Goal: Task Accomplishment & Management: Manage account settings

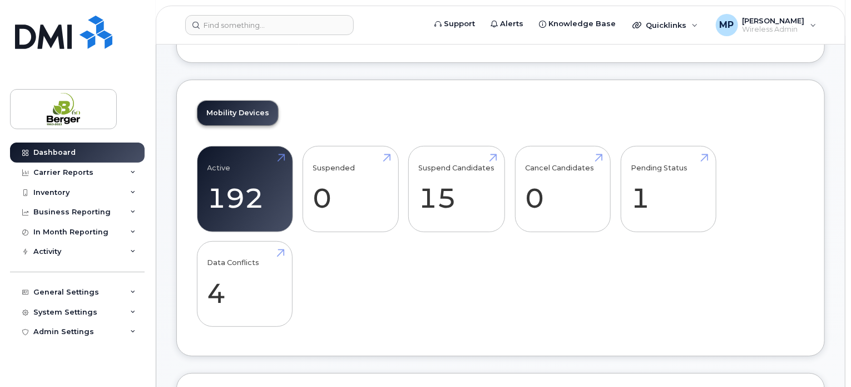
scroll to position [167, 0]
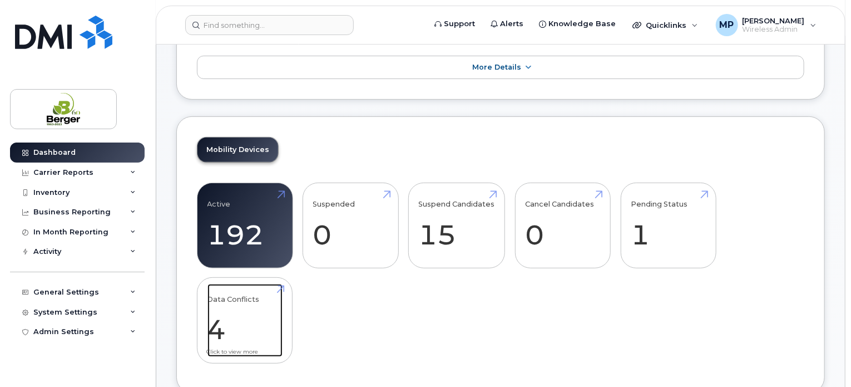
click at [249, 317] on link "Data Conflicts 4" at bounding box center [245, 320] width 75 height 73
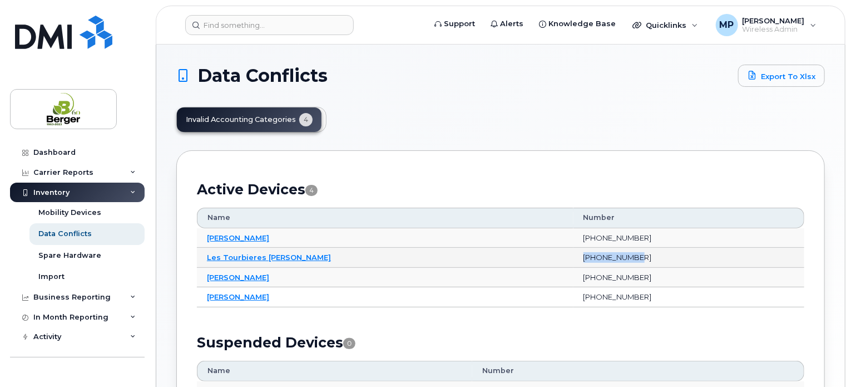
drag, startPoint x: 613, startPoint y: 254, endPoint x: 554, endPoint y: 259, distance: 59.2
click at [574, 259] on td "418-860-5503" at bounding box center [689, 258] width 231 height 20
copy td "418-860-5503"
click at [260, 255] on link "Les Tourbieres Berger" at bounding box center [269, 257] width 124 height 9
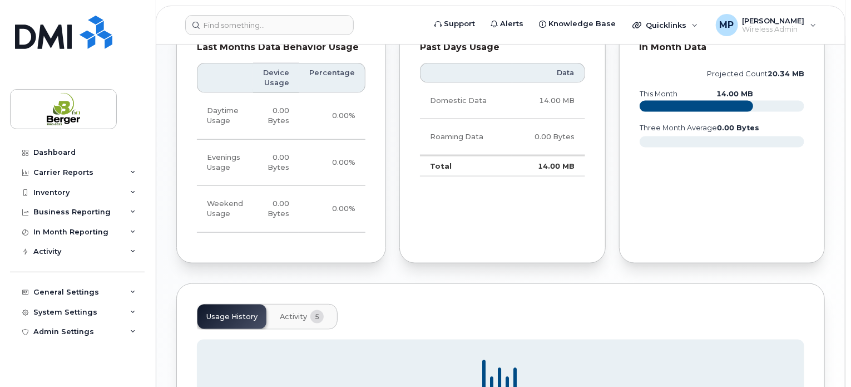
scroll to position [575, 0]
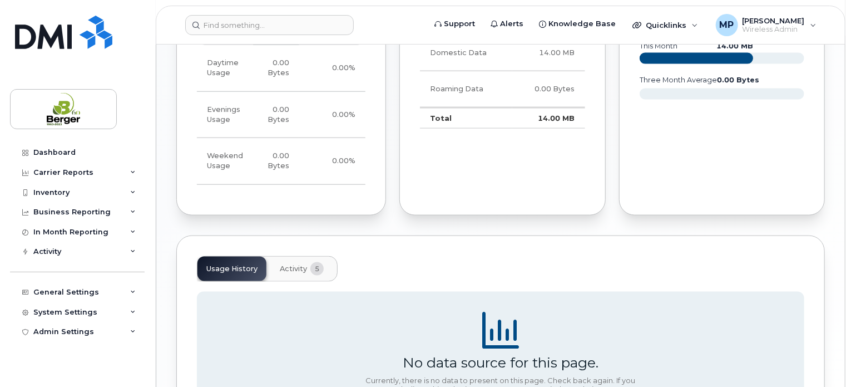
click at [293, 266] on span "Activity" at bounding box center [293, 268] width 27 height 9
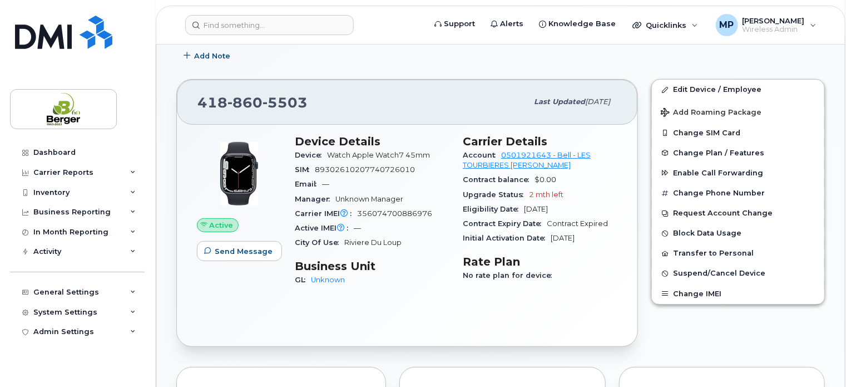
scroll to position [130, 0]
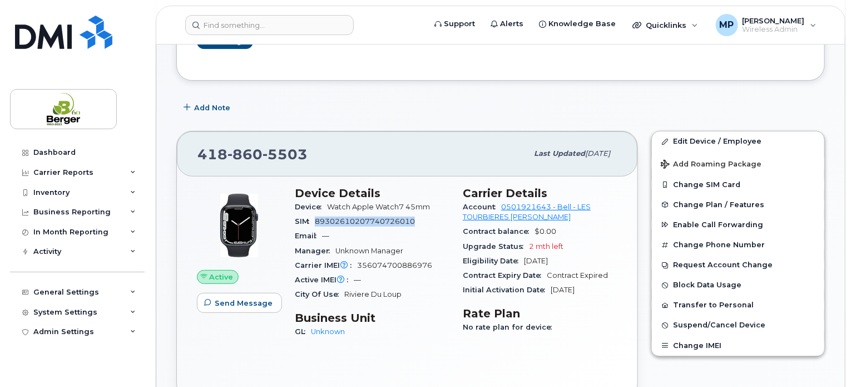
drag, startPoint x: 318, startPoint y: 220, endPoint x: 415, endPoint y: 216, distance: 97.4
click at [415, 217] on span "89302610207740726010" at bounding box center [365, 221] width 100 height 8
copy span "89302610207740726010"
drag, startPoint x: 409, startPoint y: 262, endPoint x: 358, endPoint y: 262, distance: 51.7
click at [358, 262] on div "Carrier IMEI Carrier IMEI is reported during the last billing cycle or change o…" at bounding box center [372, 265] width 155 height 14
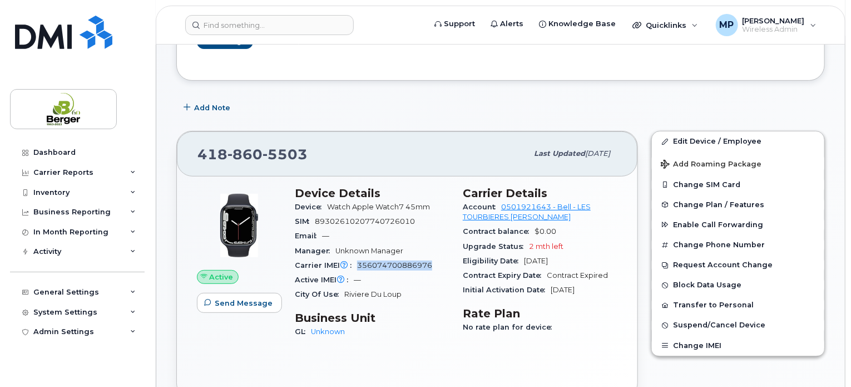
copy span "356074700886976"
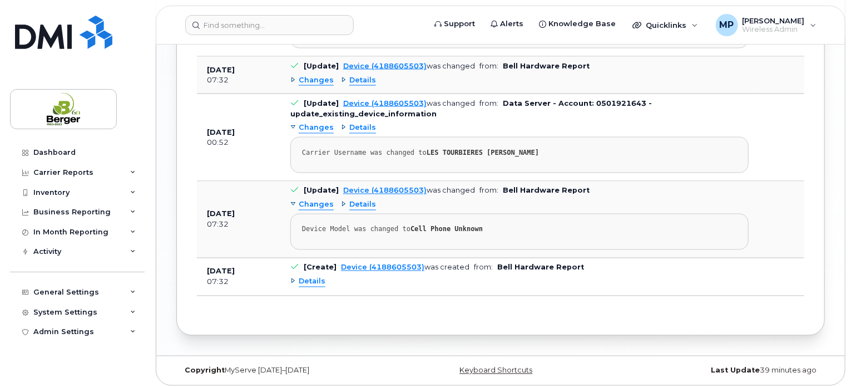
scroll to position [912, 0]
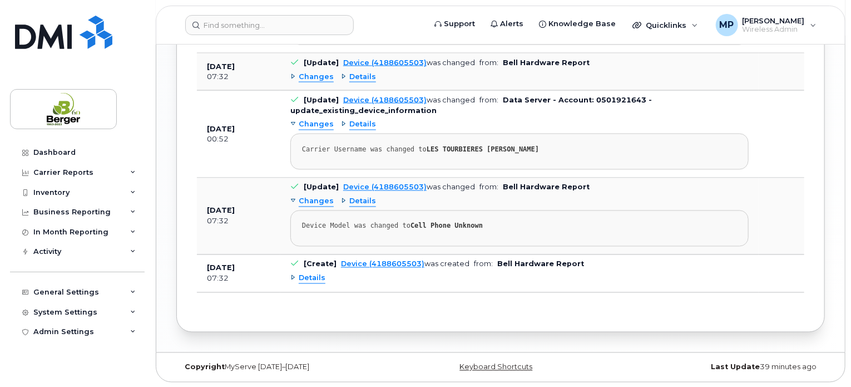
click at [293, 275] on div "Details" at bounding box center [307, 278] width 35 height 11
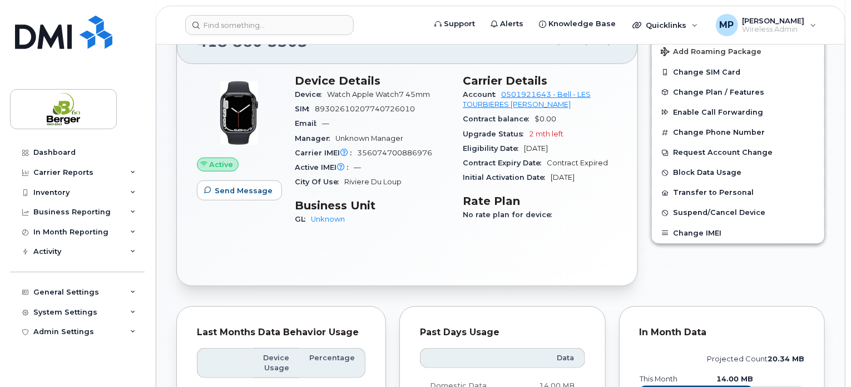
scroll to position [189, 0]
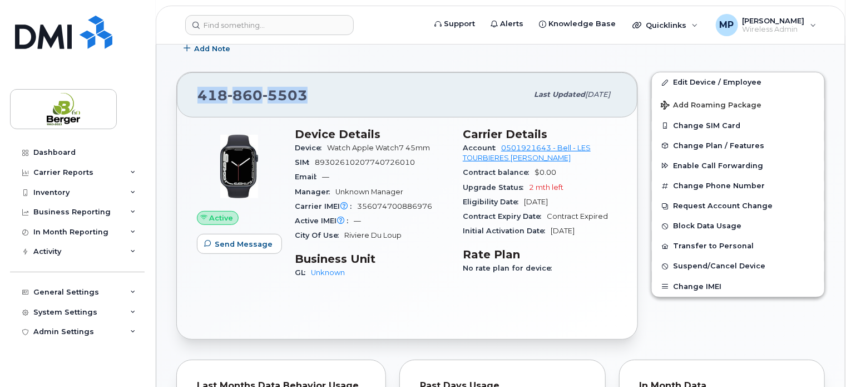
drag, startPoint x: 305, startPoint y: 91, endPoint x: 191, endPoint y: 90, distance: 114.1
click at [191, 90] on div "418 860 5503 Last updated Jul 31, 2025" at bounding box center [407, 94] width 461 height 45
copy span "418 860 5503"
drag, startPoint x: 432, startPoint y: 209, endPoint x: 358, endPoint y: 207, distance: 73.5
click at [358, 207] on div "Carrier IMEI Carrier IMEI is reported during the last billing cycle or change o…" at bounding box center [372, 206] width 155 height 14
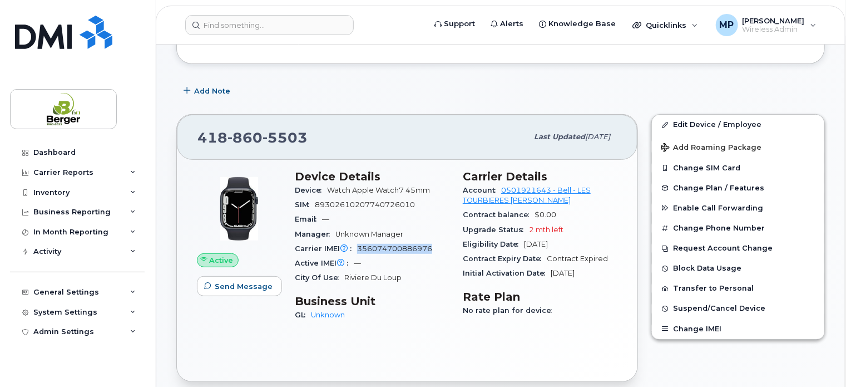
scroll to position [167, 0]
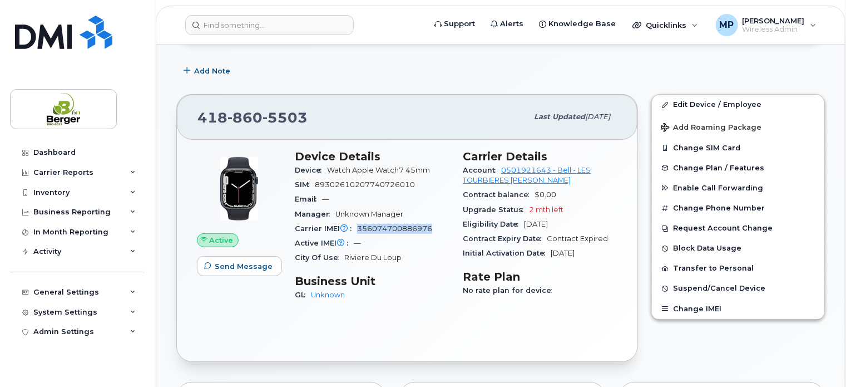
click at [444, 228] on div "Carrier IMEI Carrier IMEI is reported during the last billing cycle or change o…" at bounding box center [372, 228] width 155 height 14
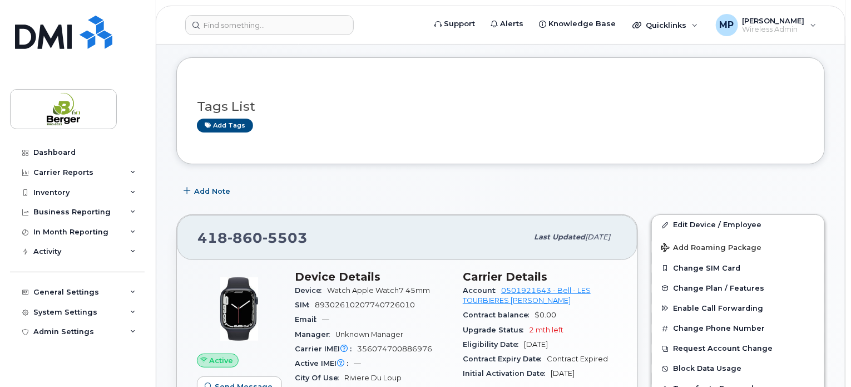
scroll to position [0, 0]
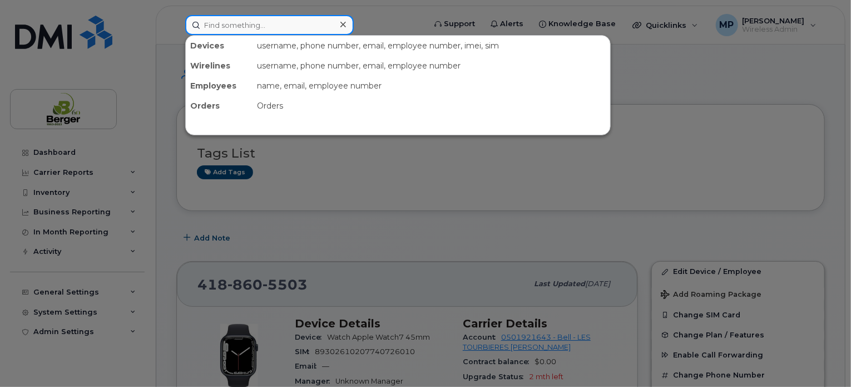
click at [259, 27] on input at bounding box center [269, 25] width 169 height 20
paste input "358427482395301"
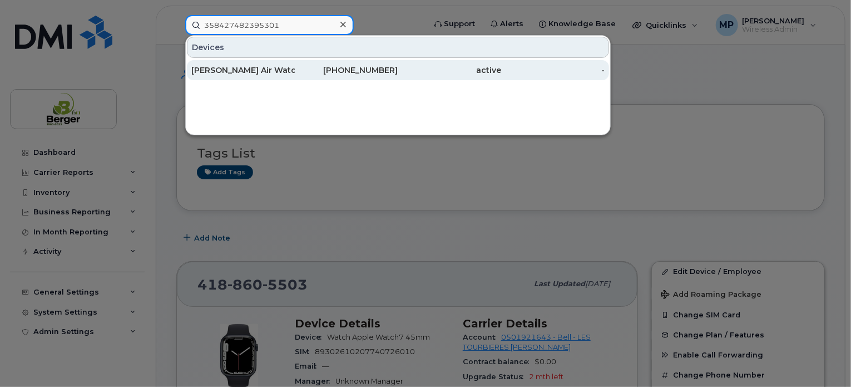
type input "358427482395301"
click at [241, 69] on div "Valérie Berger Air Watch" at bounding box center [242, 70] width 103 height 11
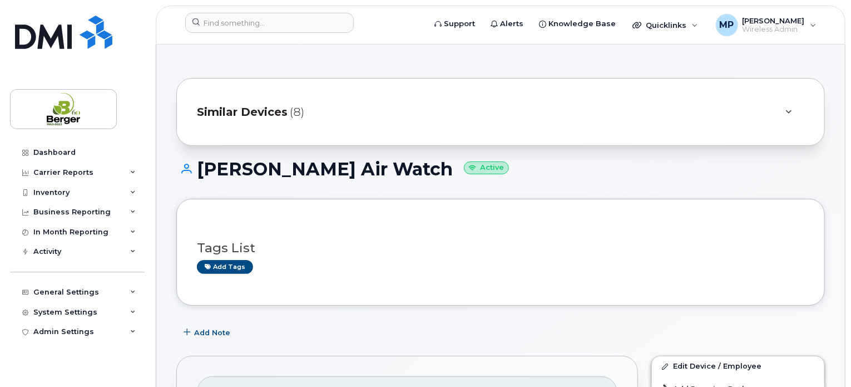
scroll to position [167, 0]
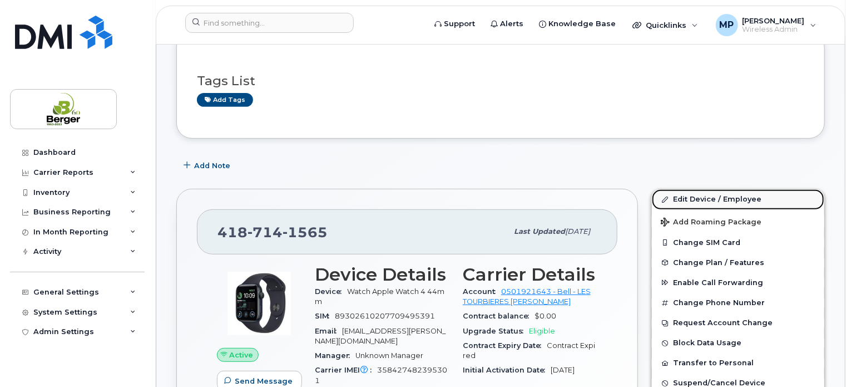
click at [698, 203] on link "Edit Device / Employee" at bounding box center [738, 199] width 172 height 20
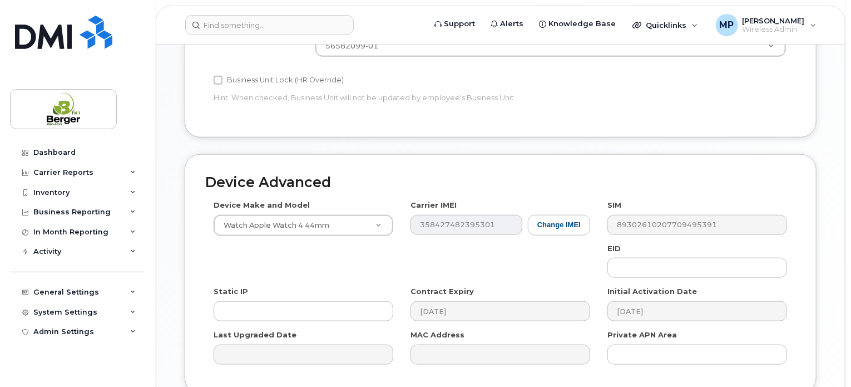
scroll to position [611, 0]
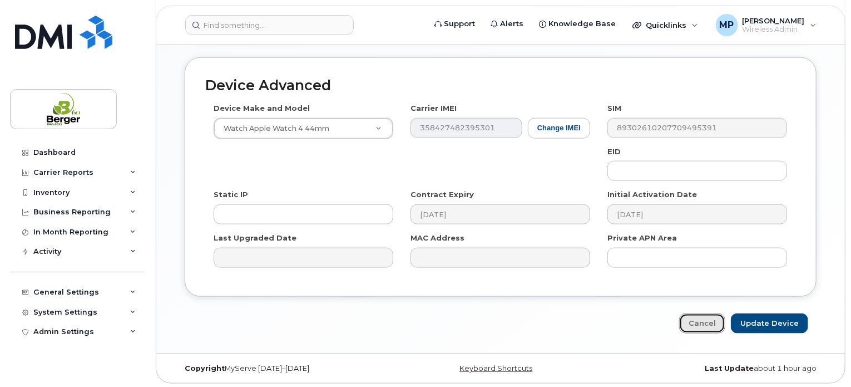
drag, startPoint x: 709, startPoint y: 326, endPoint x: 685, endPoint y: 325, distance: 23.9
click at [709, 325] on link "Cancel" at bounding box center [702, 323] width 46 height 21
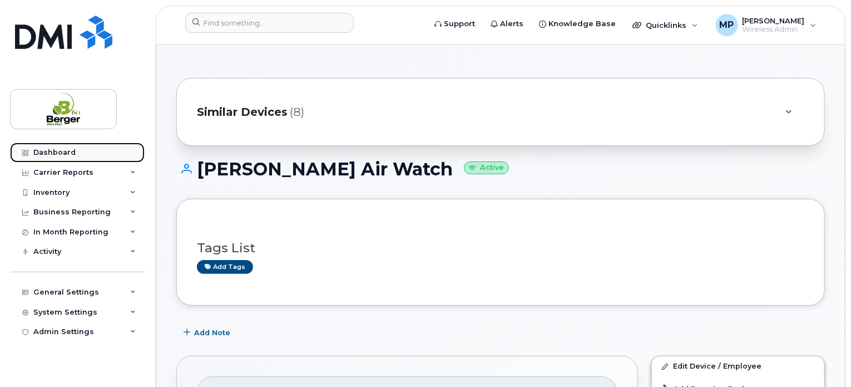
click at [66, 150] on div "Dashboard" at bounding box center [54, 152] width 42 height 9
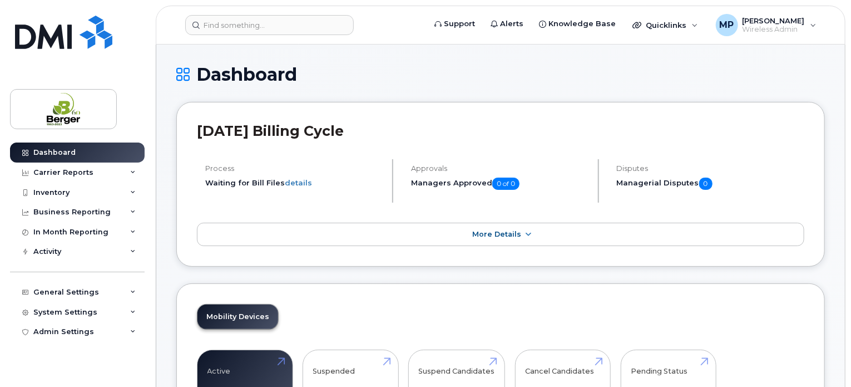
scroll to position [294, 0]
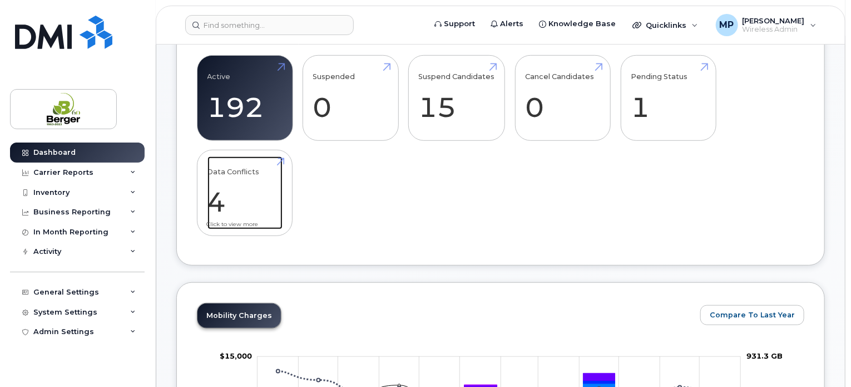
click at [246, 198] on link "Data Conflicts 4" at bounding box center [245, 192] width 75 height 73
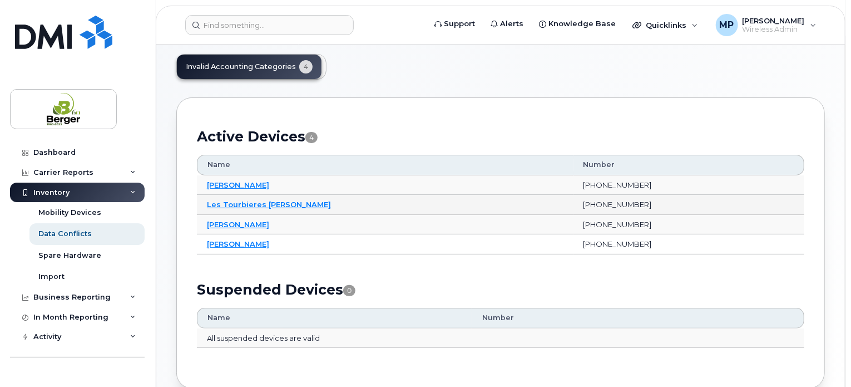
scroll to position [52, 0]
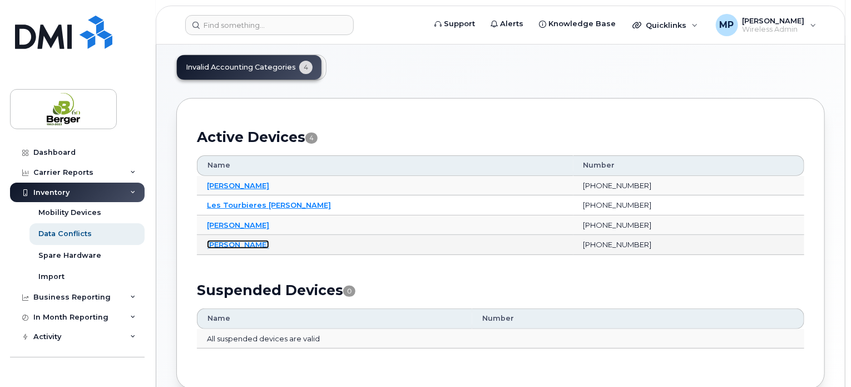
click at [255, 240] on link "[PERSON_NAME]" at bounding box center [238, 244] width 62 height 9
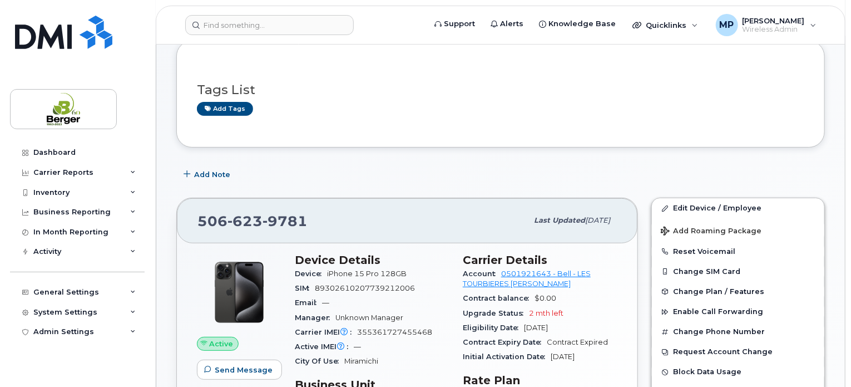
scroll to position [111, 0]
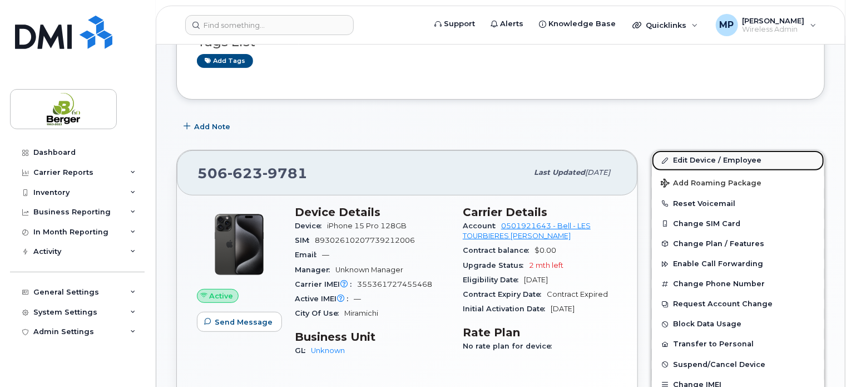
click at [697, 160] on link "Edit Device / Employee" at bounding box center [738, 160] width 172 height 20
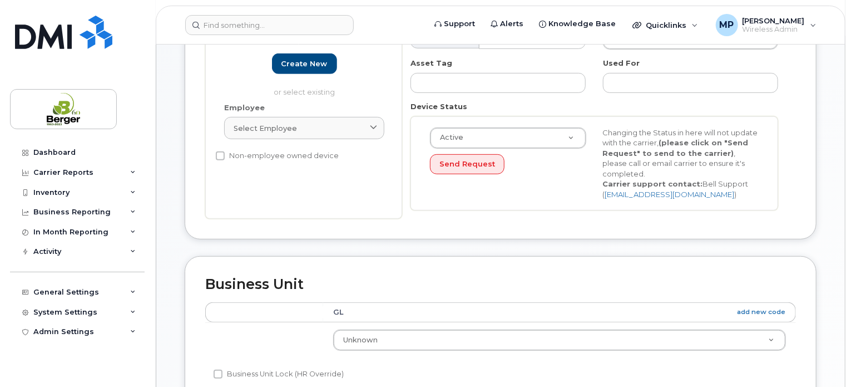
scroll to position [389, 0]
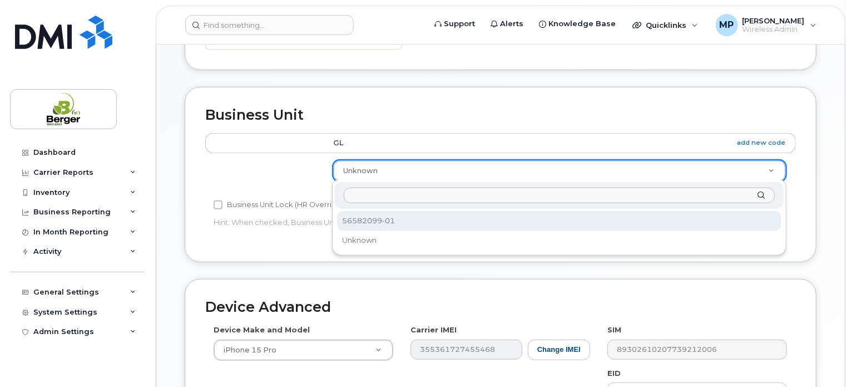
select select "19832071"
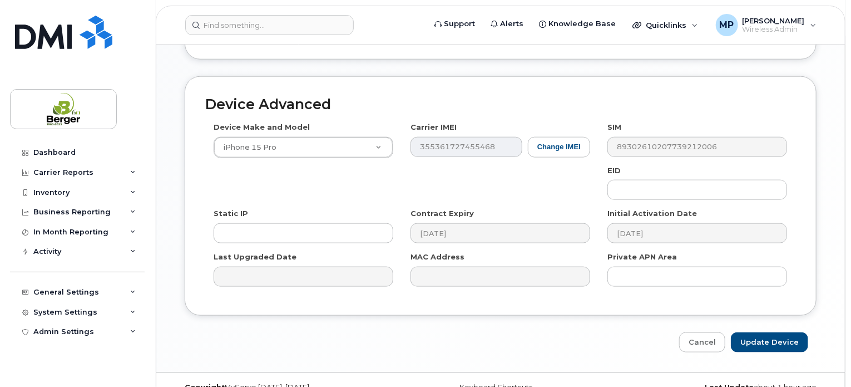
scroll to position [611, 0]
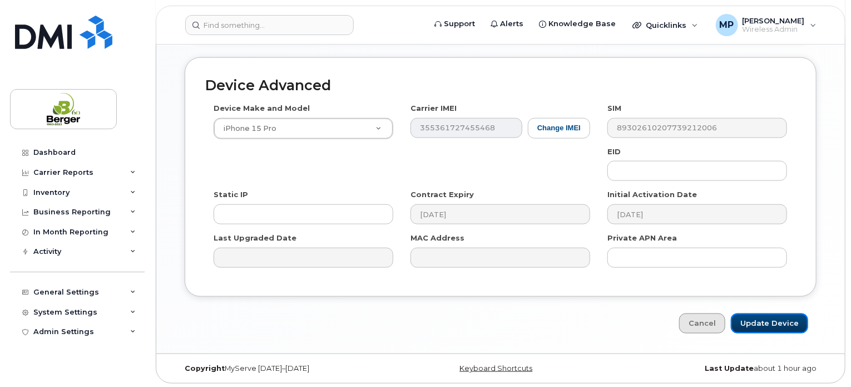
drag, startPoint x: 771, startPoint y: 319, endPoint x: 710, endPoint y: 331, distance: 61.3
click at [771, 320] on input "Update Device" at bounding box center [769, 323] width 77 height 21
type input "Saving..."
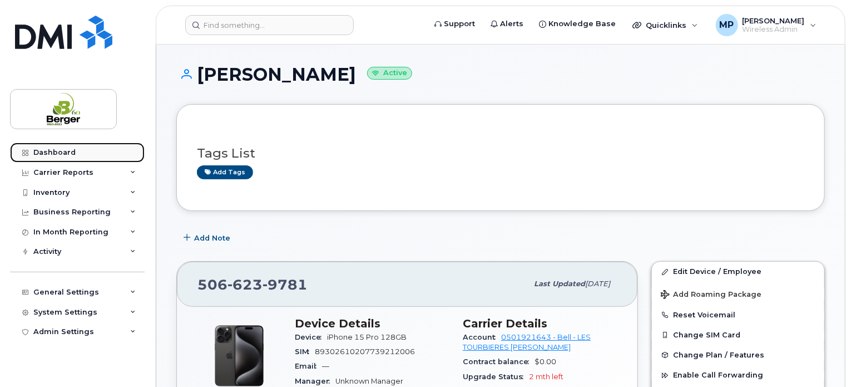
click at [70, 148] on div "Dashboard" at bounding box center [54, 152] width 42 height 9
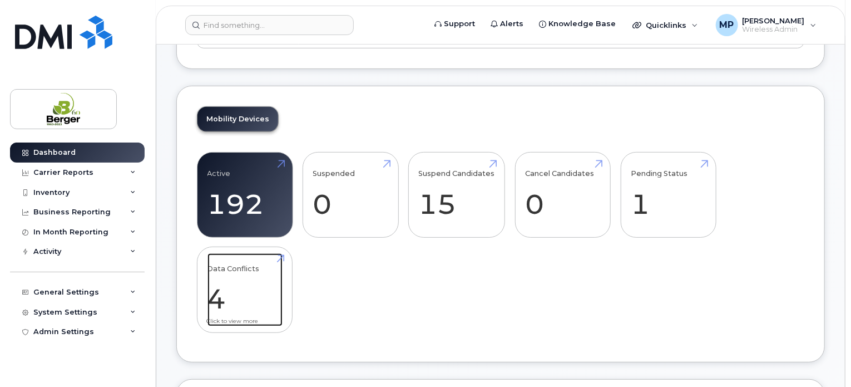
click at [236, 300] on link "Data Conflicts 4" at bounding box center [245, 289] width 75 height 73
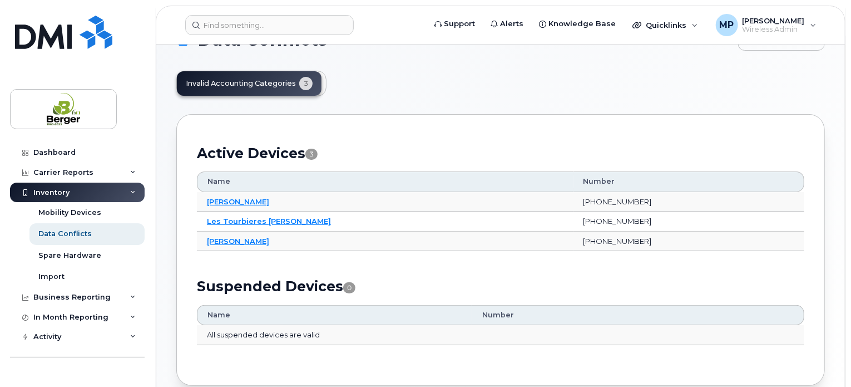
scroll to position [56, 0]
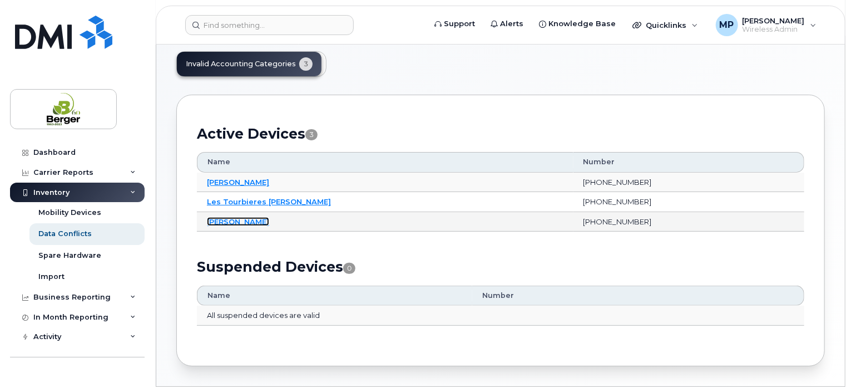
click at [248, 219] on link "[PERSON_NAME]" at bounding box center [238, 221] width 62 height 9
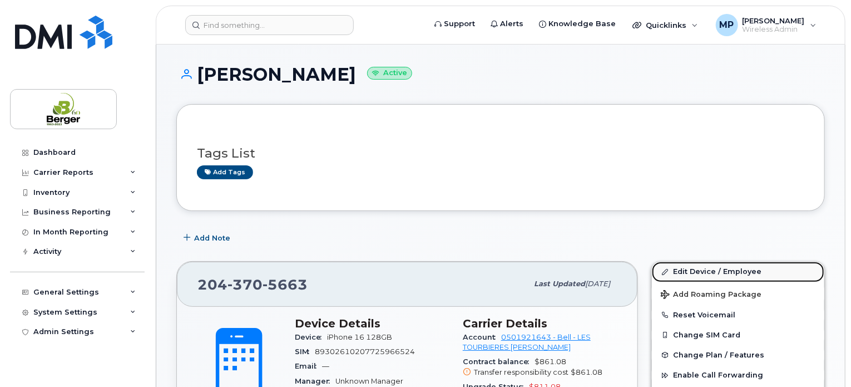
click at [718, 269] on link "Edit Device / Employee" at bounding box center [738, 271] width 172 height 20
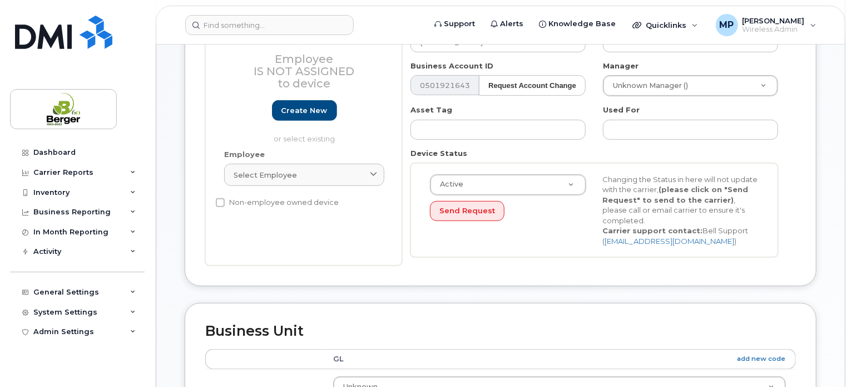
scroll to position [278, 0]
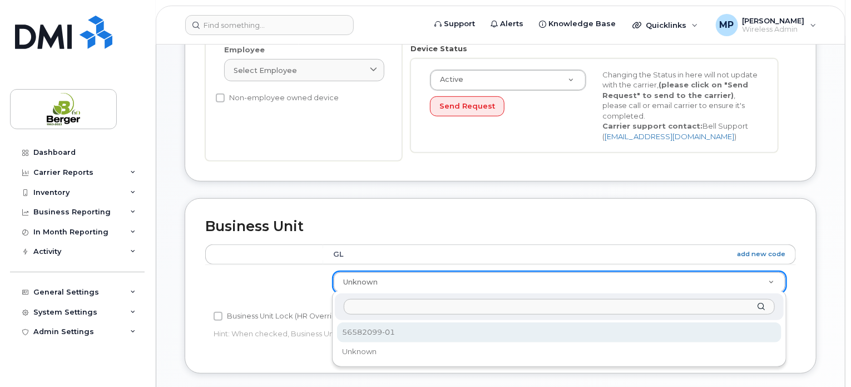
select select "19832071"
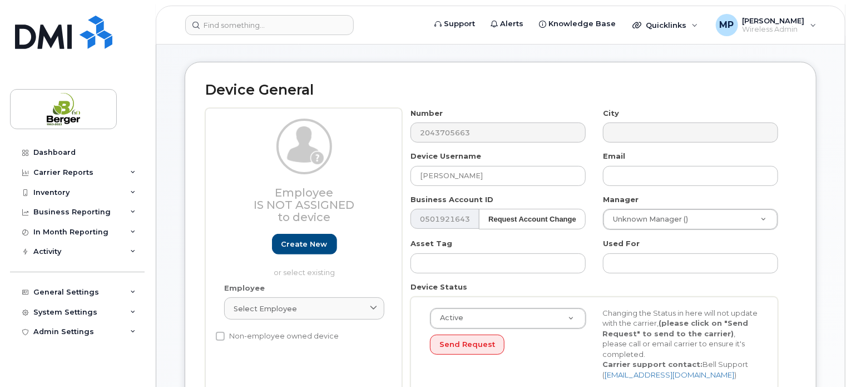
scroll to position [0, 0]
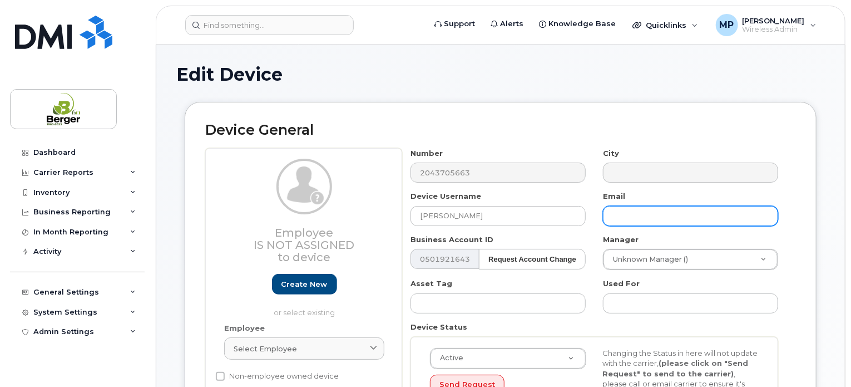
click at [679, 215] on input "text" at bounding box center [690, 216] width 175 height 20
paste input "rakana@berger.ca"
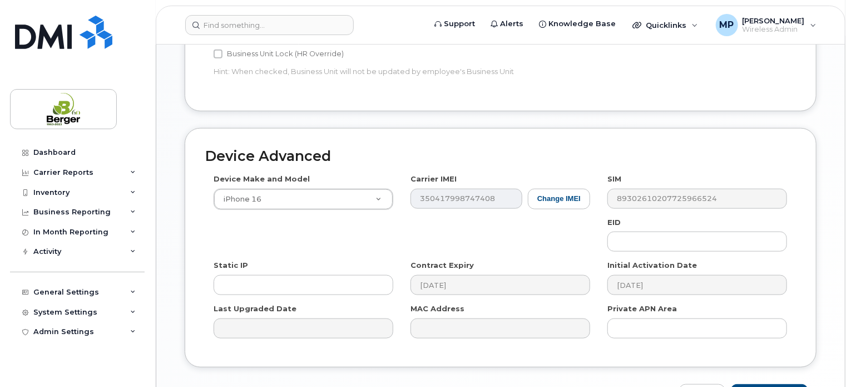
scroll to position [611, 0]
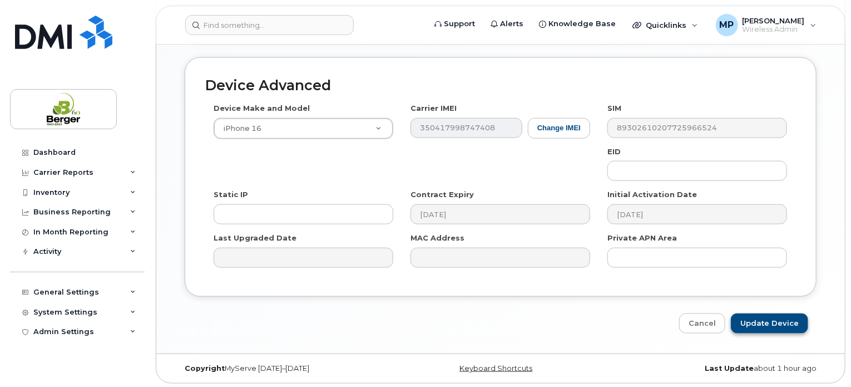
type input "rakana@berger.ca"
click at [763, 324] on input "Update Device" at bounding box center [769, 323] width 77 height 21
type input "Saving..."
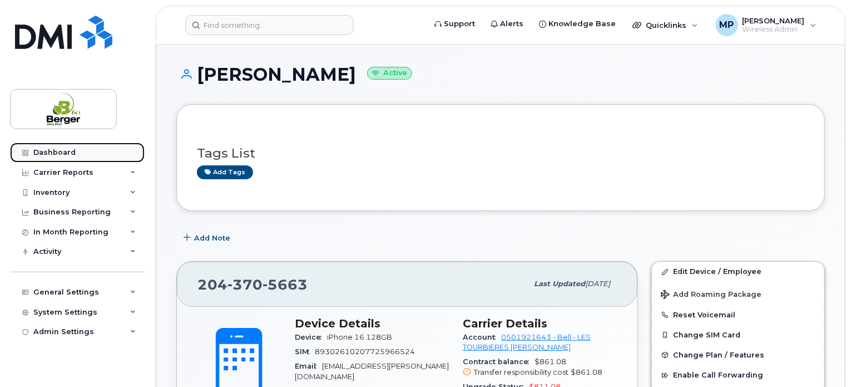
click at [60, 146] on link "Dashboard" at bounding box center [77, 152] width 135 height 20
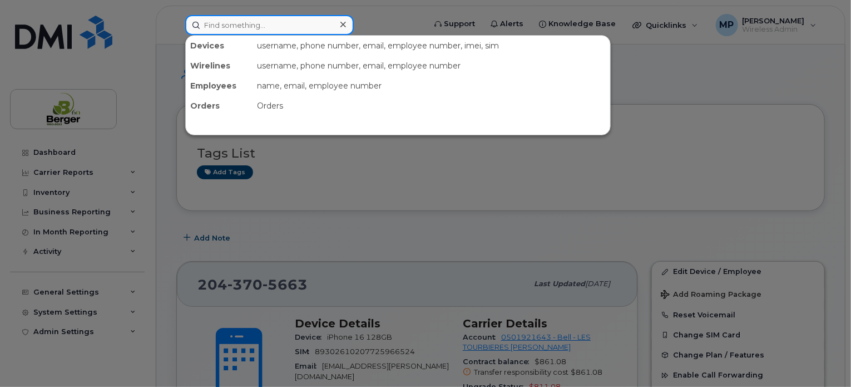
click at [264, 31] on input at bounding box center [269, 25] width 169 height 20
type input "[PERSON_NAME]"
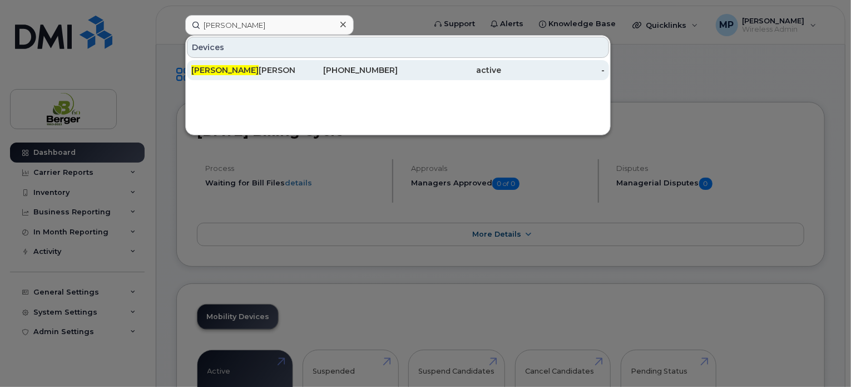
type input "[PERSON_NAME]"
click at [236, 73] on div "[PERSON_NAME] [PERSON_NAME]" at bounding box center [242, 70] width 103 height 11
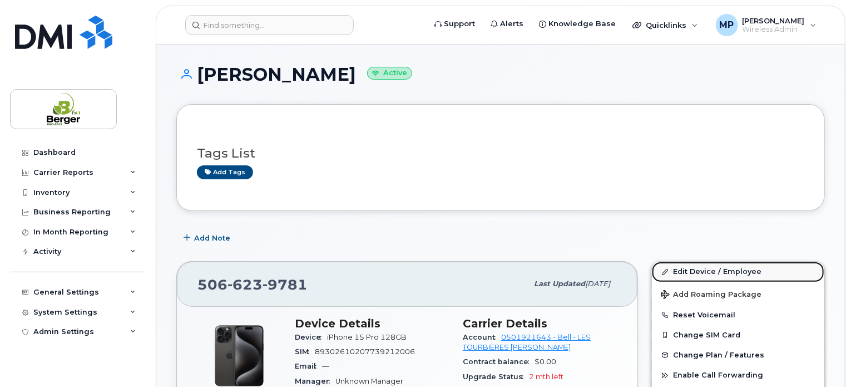
click at [744, 270] on link "Edit Device / Employee" at bounding box center [738, 271] width 172 height 20
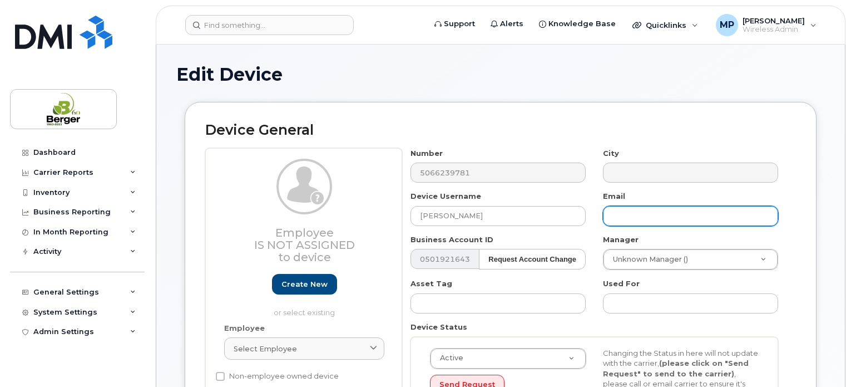
click at [632, 206] on input "text" at bounding box center [690, 216] width 175 height 20
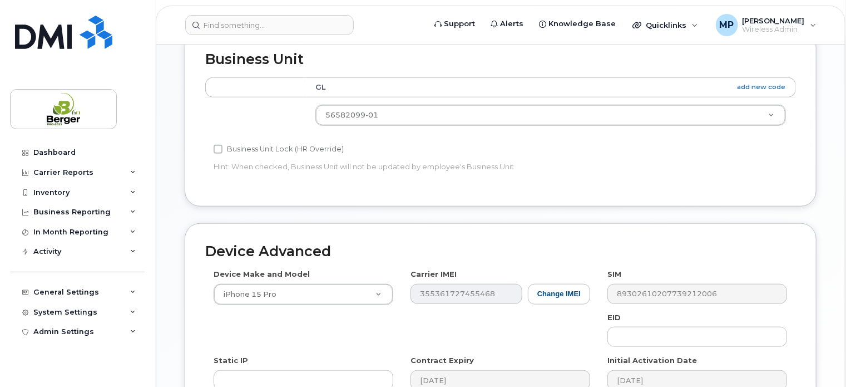
scroll to position [611, 0]
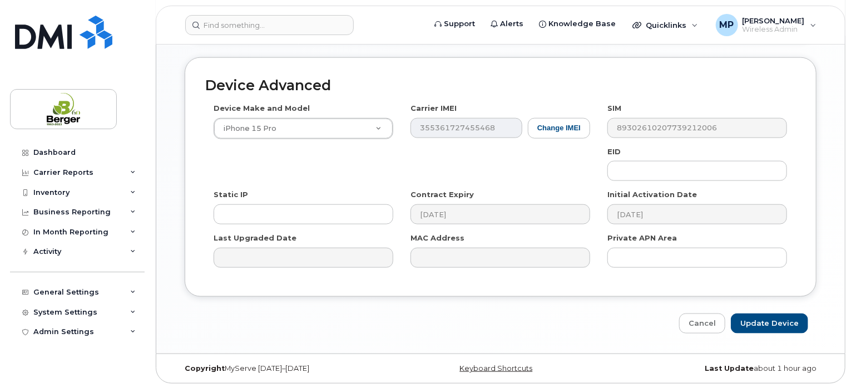
type input "taynaras@berger.ca"
click at [751, 318] on input "Update Device" at bounding box center [769, 323] width 77 height 21
type input "Saving..."
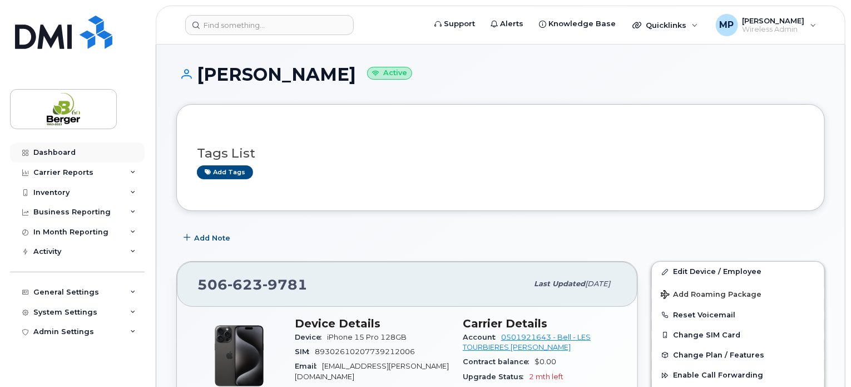
click at [36, 140] on div "Dashboard Carrier Reports Monthly Billing Data Daily Data Pooling Data Behavior…" at bounding box center [75, 193] width 151 height 387
click at [41, 152] on div "Dashboard" at bounding box center [54, 152] width 42 height 9
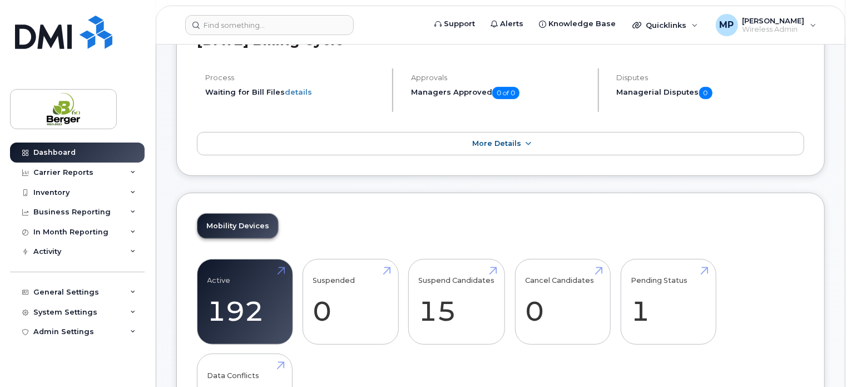
scroll to position [223, 0]
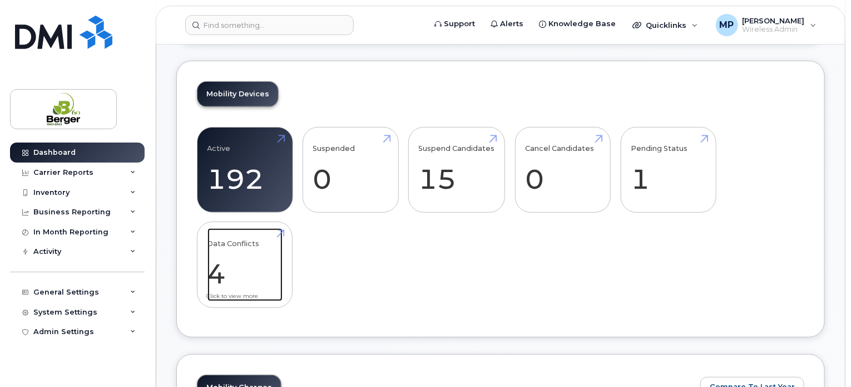
click at [254, 265] on link "Data Conflicts 4" at bounding box center [245, 264] width 75 height 73
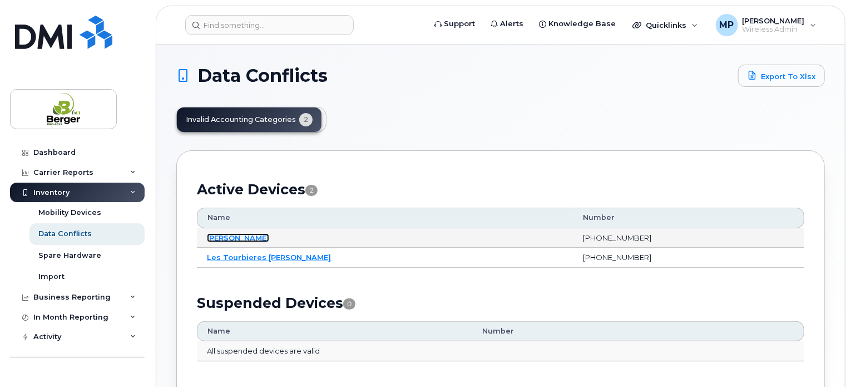
click at [255, 234] on link "[PERSON_NAME]" at bounding box center [238, 237] width 62 height 9
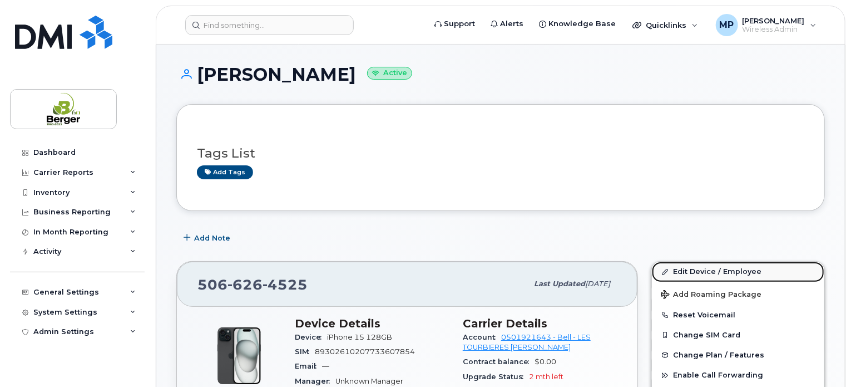
click at [700, 263] on link "Edit Device / Employee" at bounding box center [738, 271] width 172 height 20
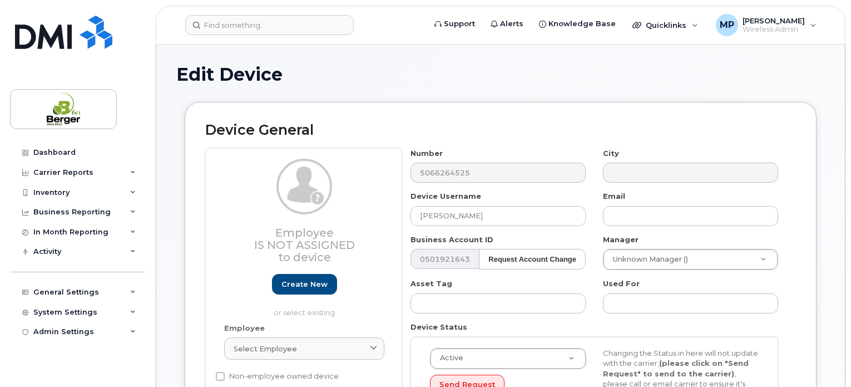
select select "19832070"
click at [641, 217] on input "text" at bounding box center [690, 216] width 175 height 20
paste input "[PERSON_NAME][EMAIL_ADDRESS][PERSON_NAME][DOMAIN_NAME]"
type input "[PERSON_NAME][EMAIL_ADDRESS][PERSON_NAME][DOMAIN_NAME]"
click at [596, 235] on div "Manager Unknown Manager () 1912789" at bounding box center [691, 252] width 192 height 36
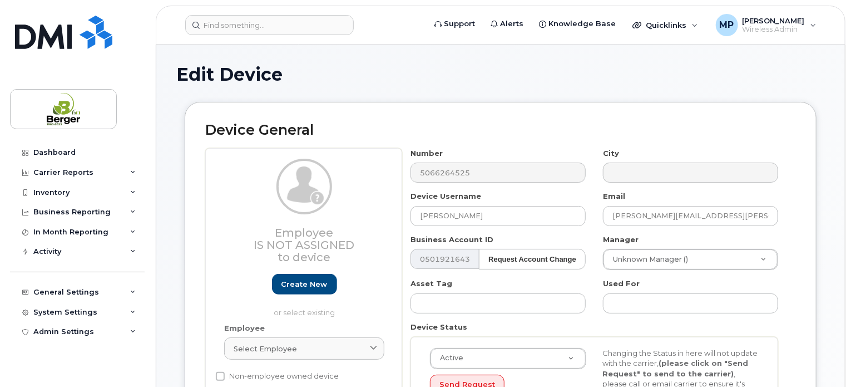
scroll to position [278, 0]
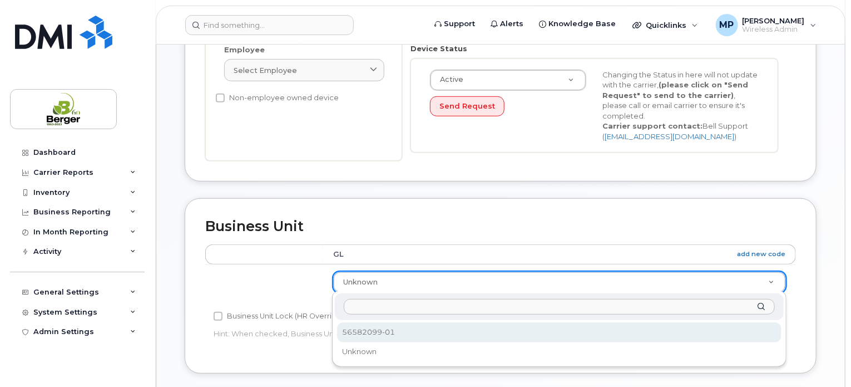
select select "19832071"
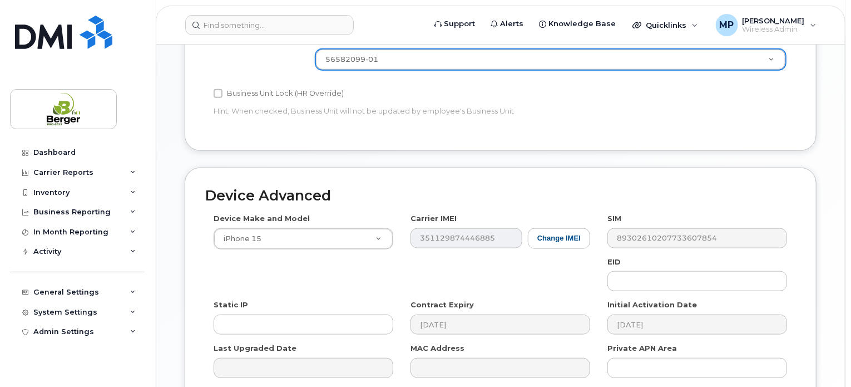
scroll to position [611, 0]
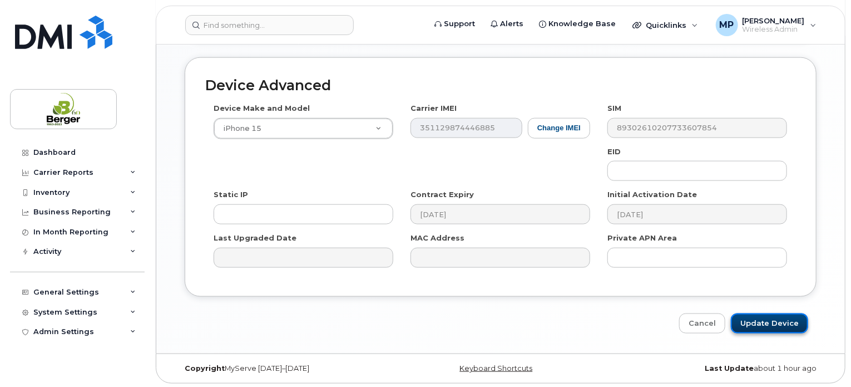
click at [767, 313] on input "Update Device" at bounding box center [769, 323] width 77 height 21
type input "Saving..."
